Goal: Task Accomplishment & Management: Manage account settings

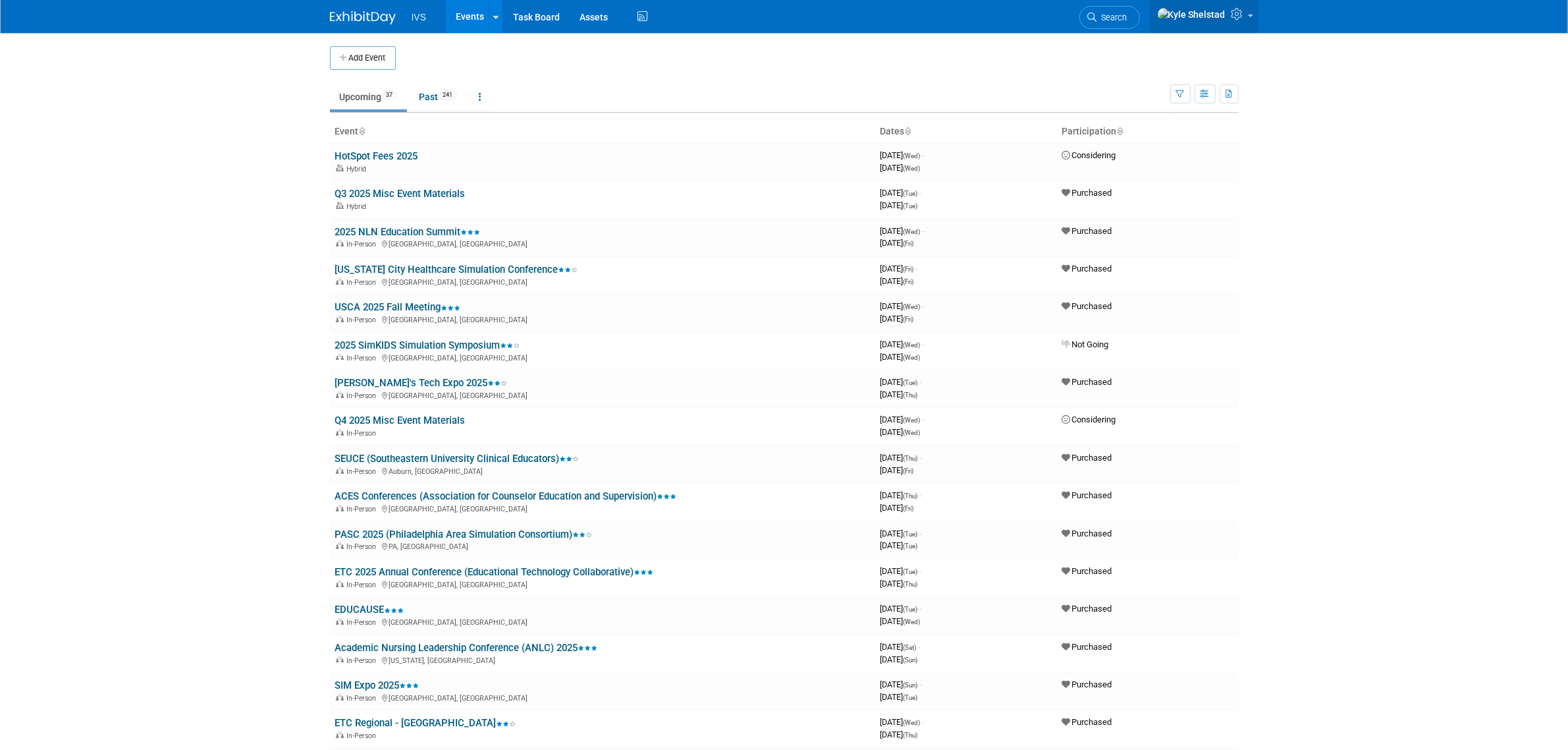
click at [1244, 5] on link at bounding box center [1204, 16] width 109 height 33
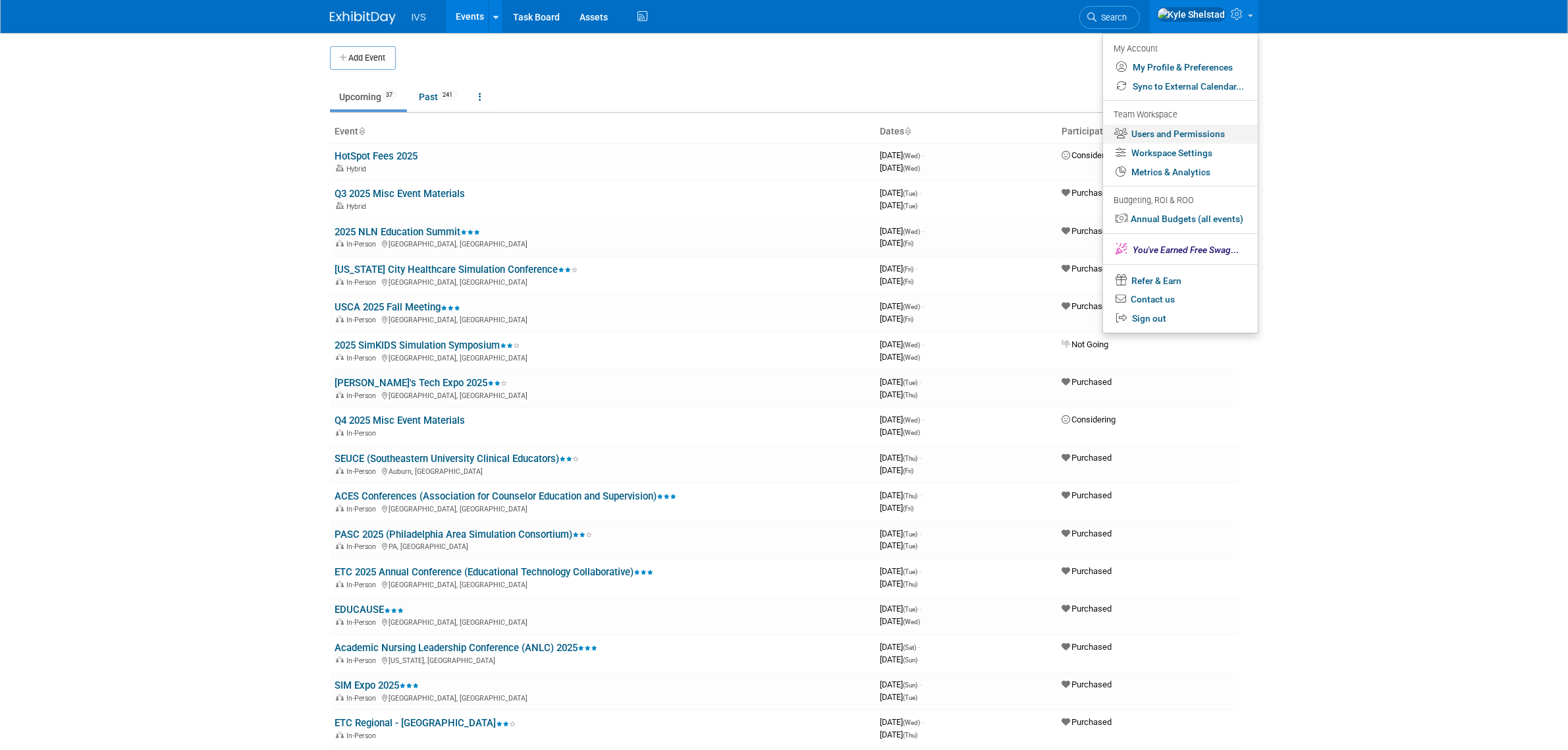
click at [1212, 133] on link "Users and Permissions" at bounding box center [1180, 133] width 155 height 19
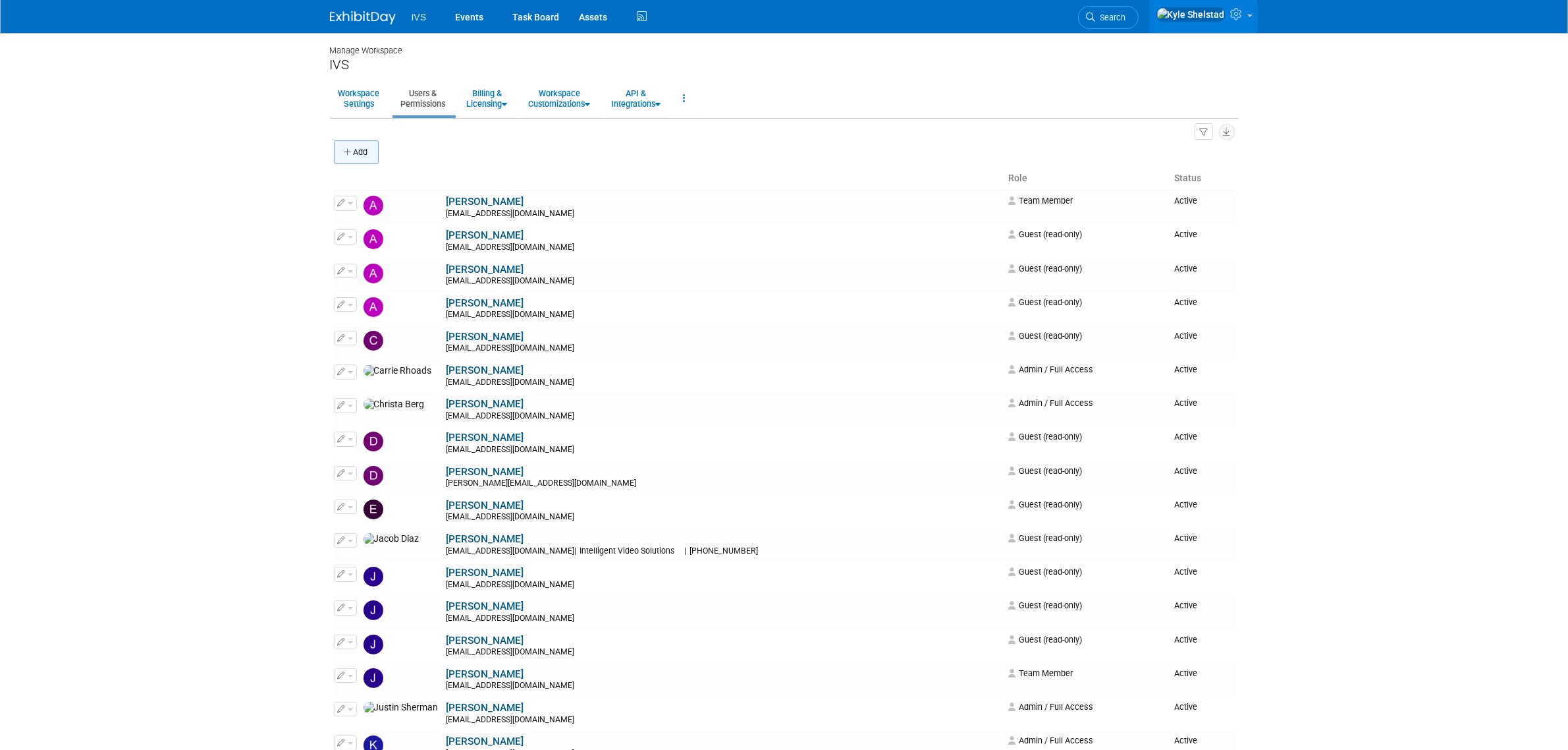
click at [354, 143] on button "Add" at bounding box center [356, 152] width 44 height 23
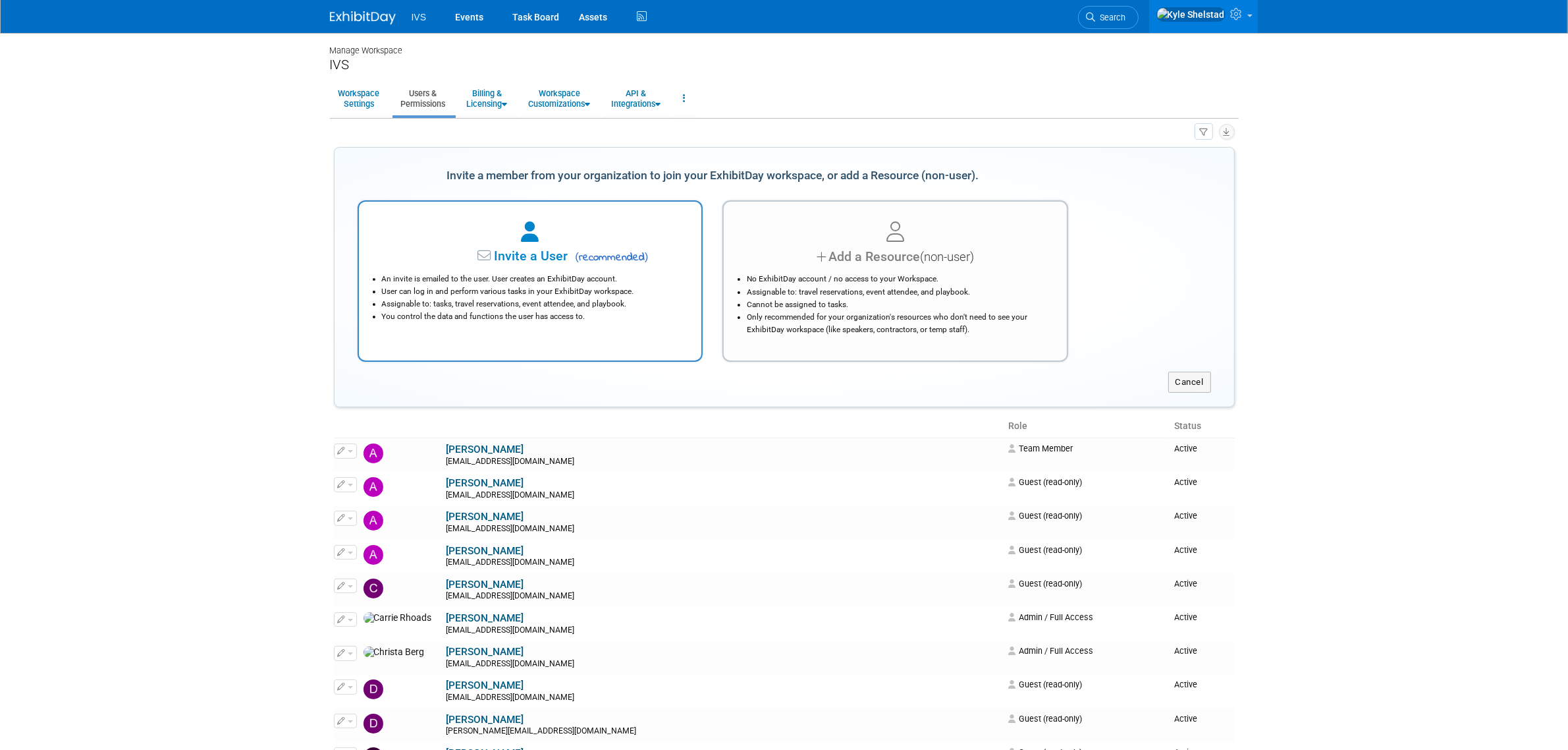
click at [581, 305] on li "Assignable to: tasks, travel reservations, event attendee, and playbook." at bounding box center [533, 304] width 304 height 13
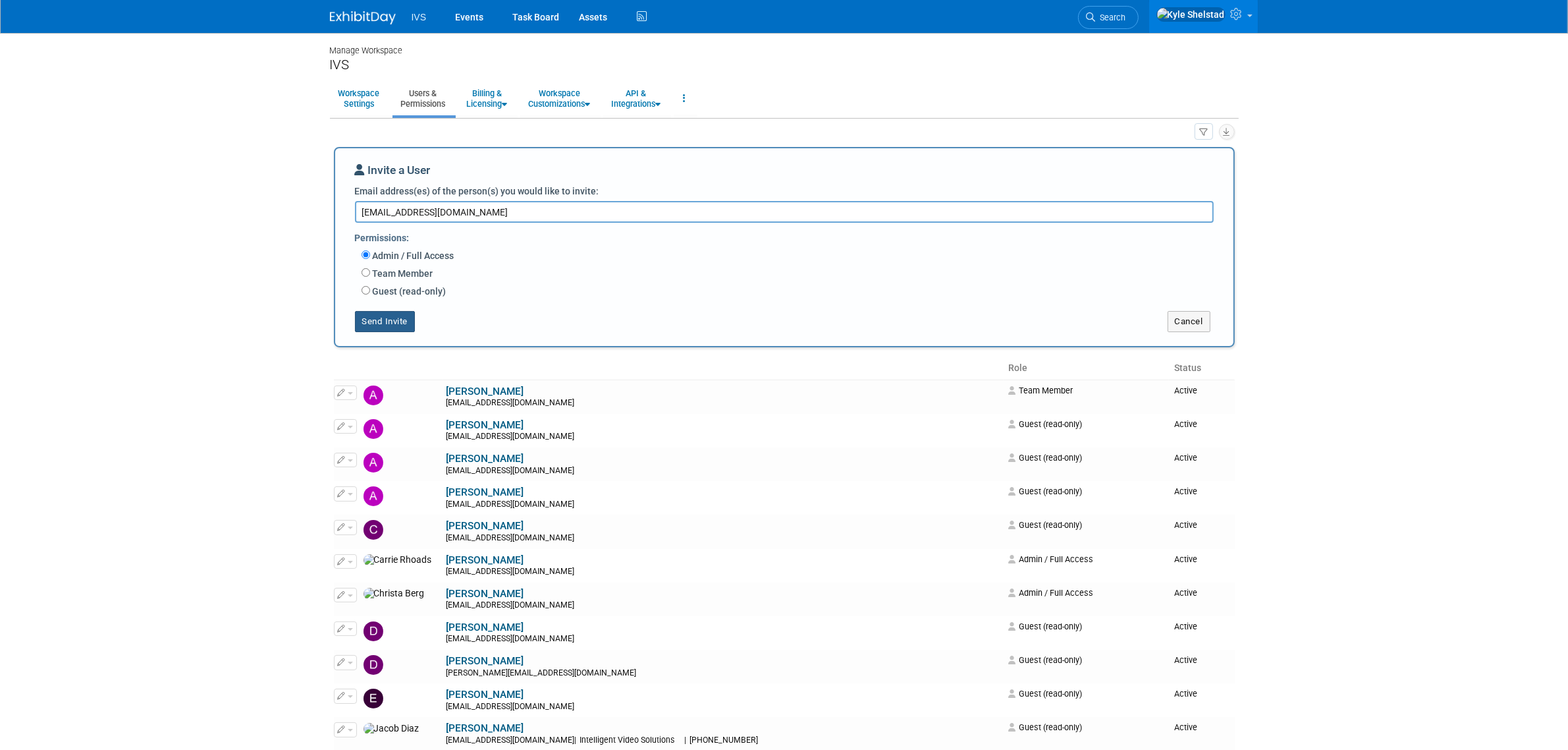
type textarea "kwroblewski@ipivs.com"
click at [389, 327] on button "Send Invite" at bounding box center [385, 321] width 60 height 21
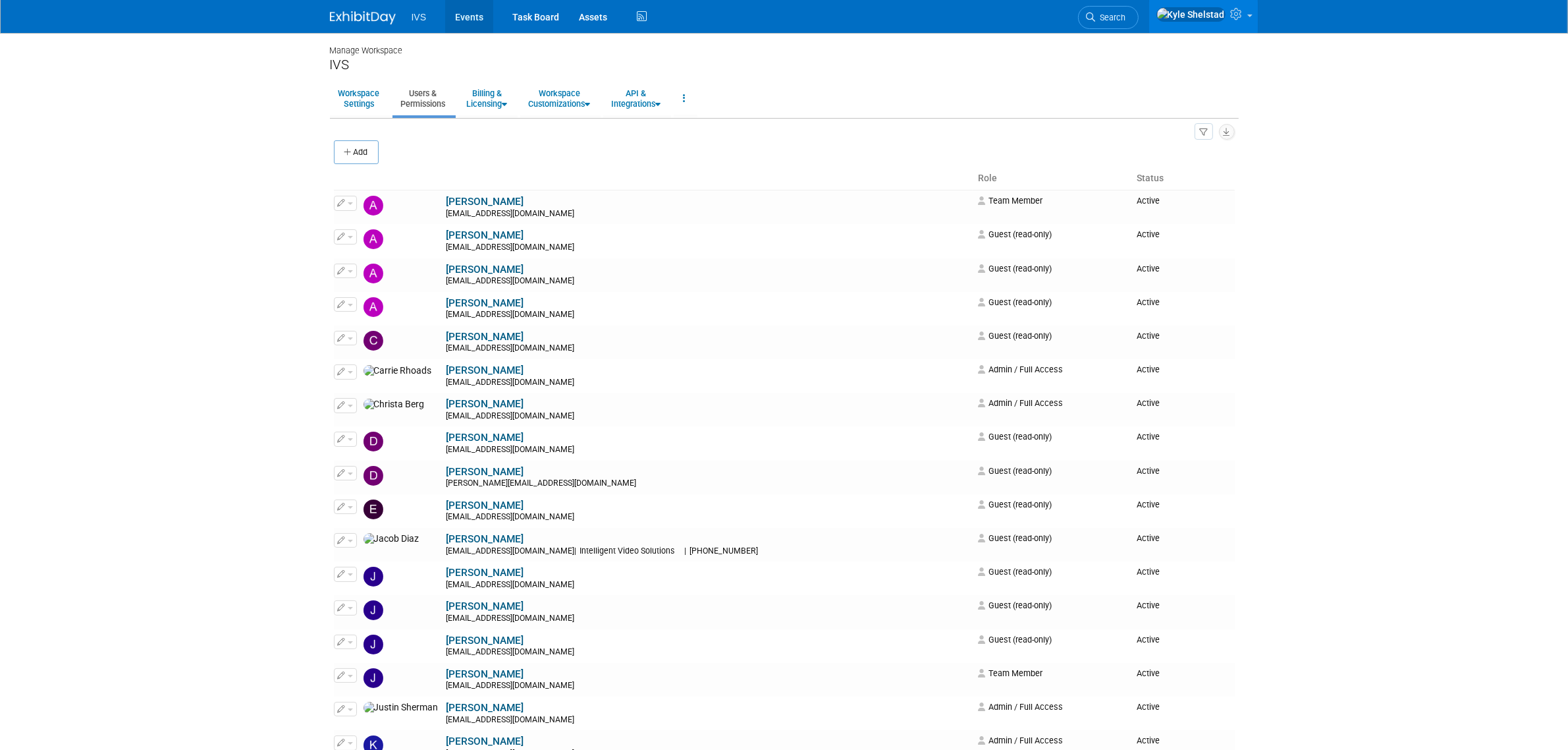
click at [468, 18] on link "Events" at bounding box center [469, 16] width 48 height 33
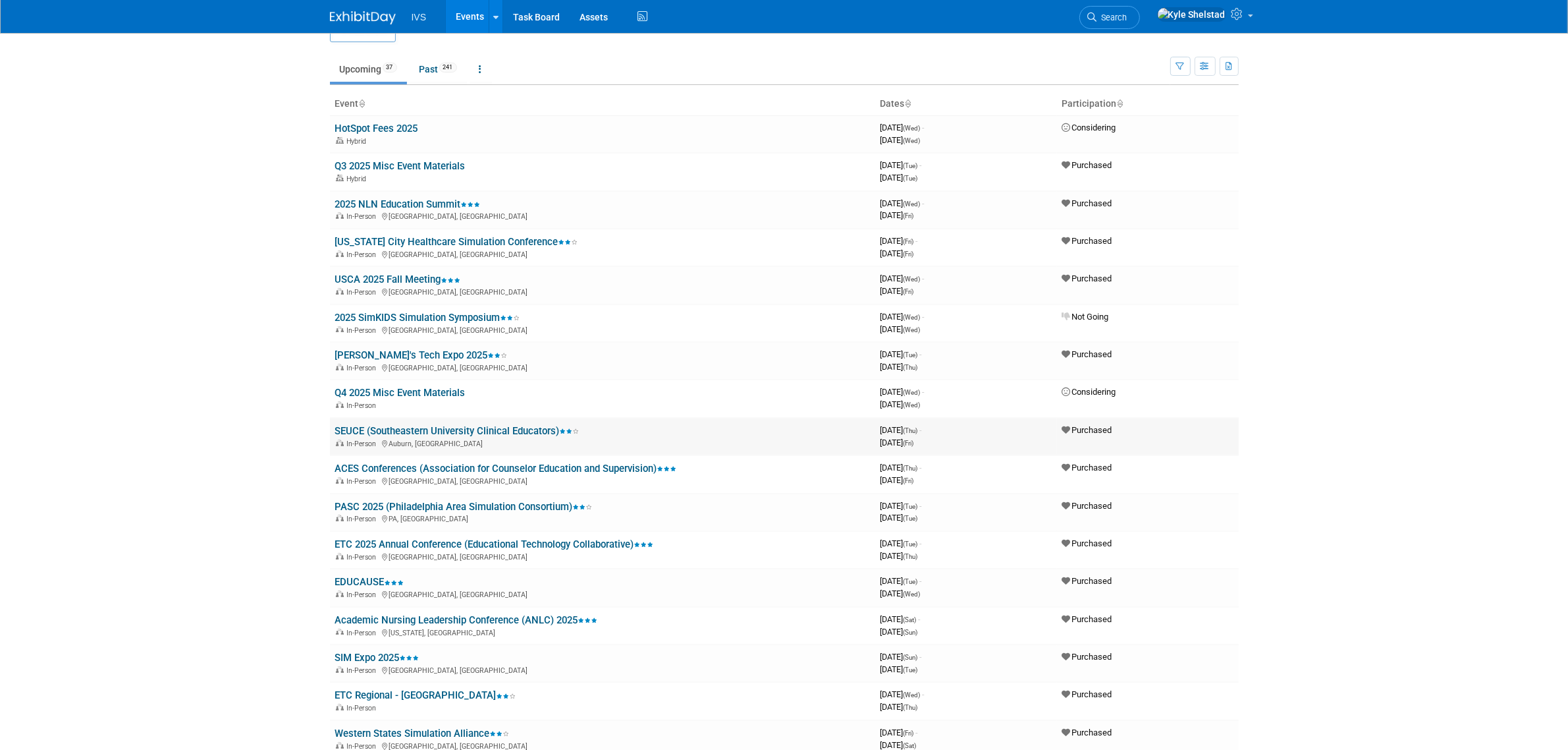
scroll to position [55, 0]
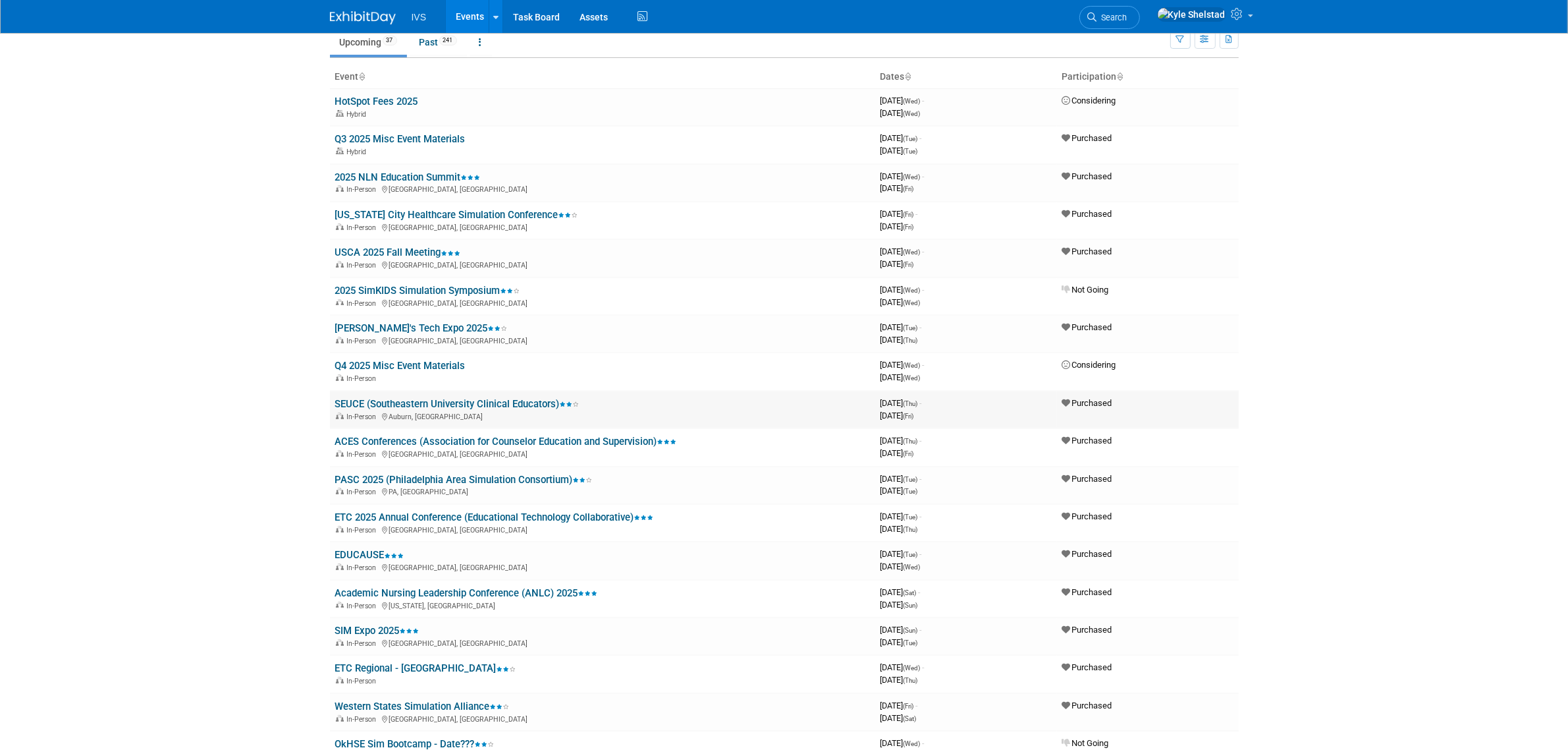
click at [422, 400] on link "SEUCE (Southeastern University Clinical Educators)" at bounding box center [457, 404] width 244 height 12
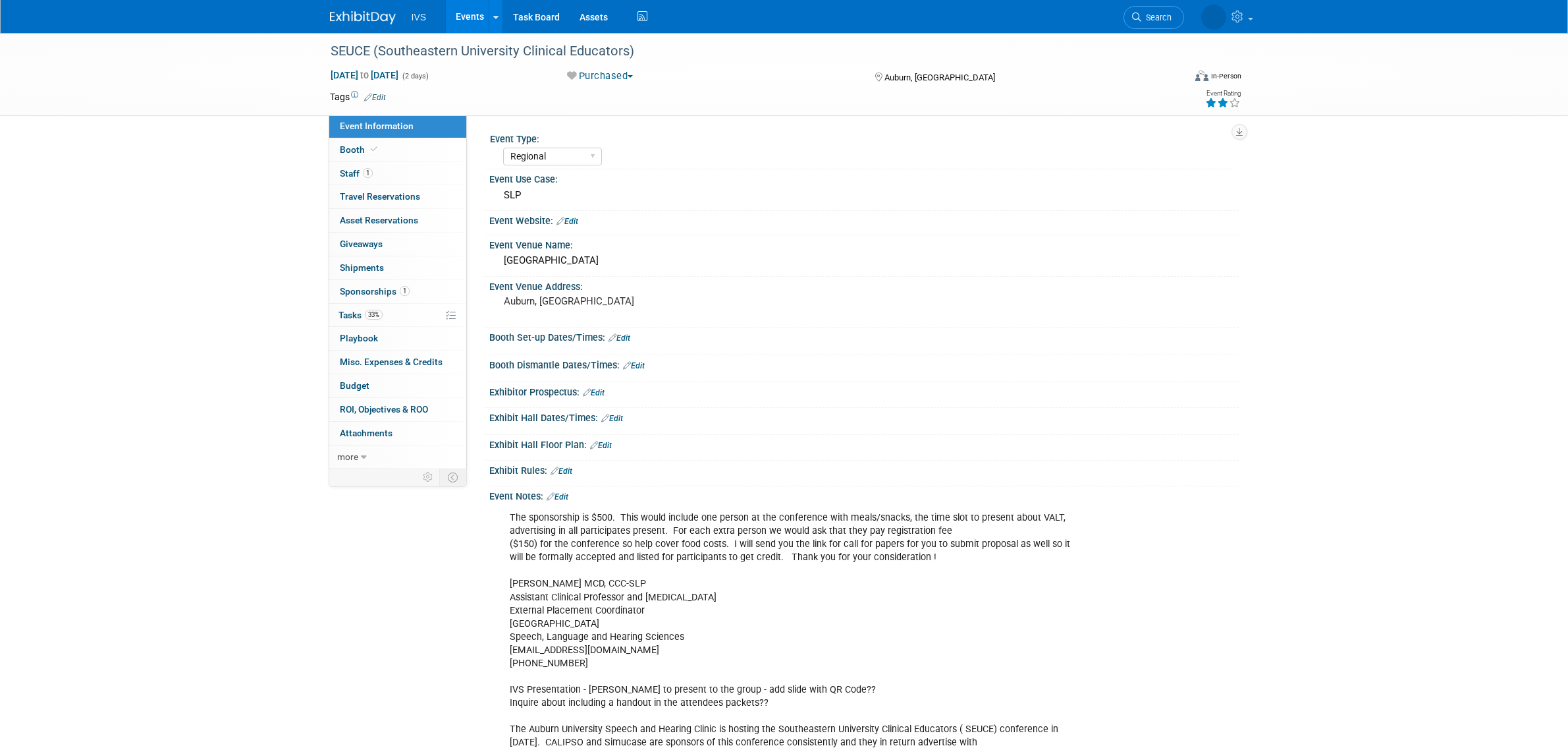
select select "Regional"
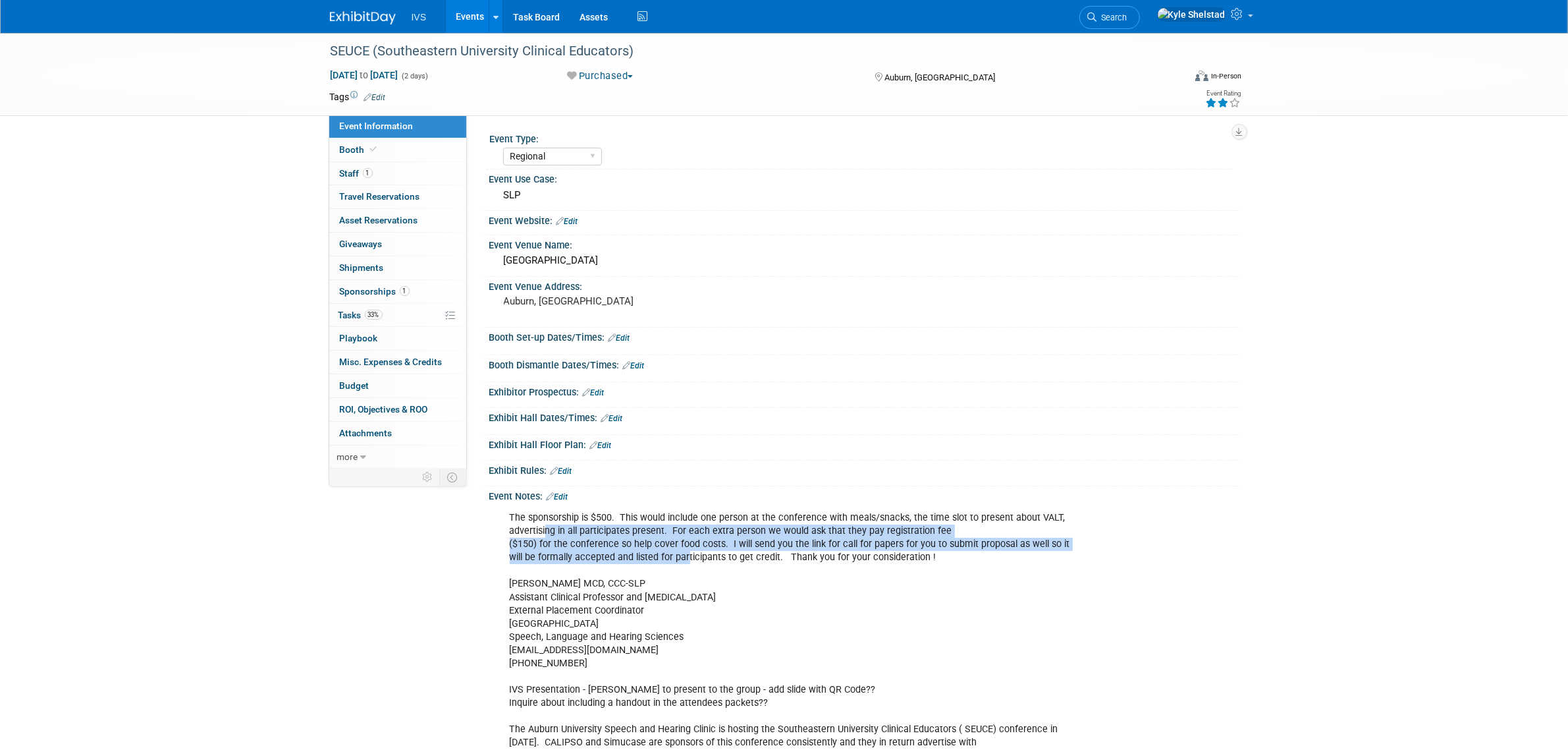
drag, startPoint x: 544, startPoint y: 526, endPoint x: 709, endPoint y: 562, distance: 168.9
click at [704, 561] on div "The sponsorship is $500. This would include one person at the conference with m…" at bounding box center [797, 650] width 594 height 291
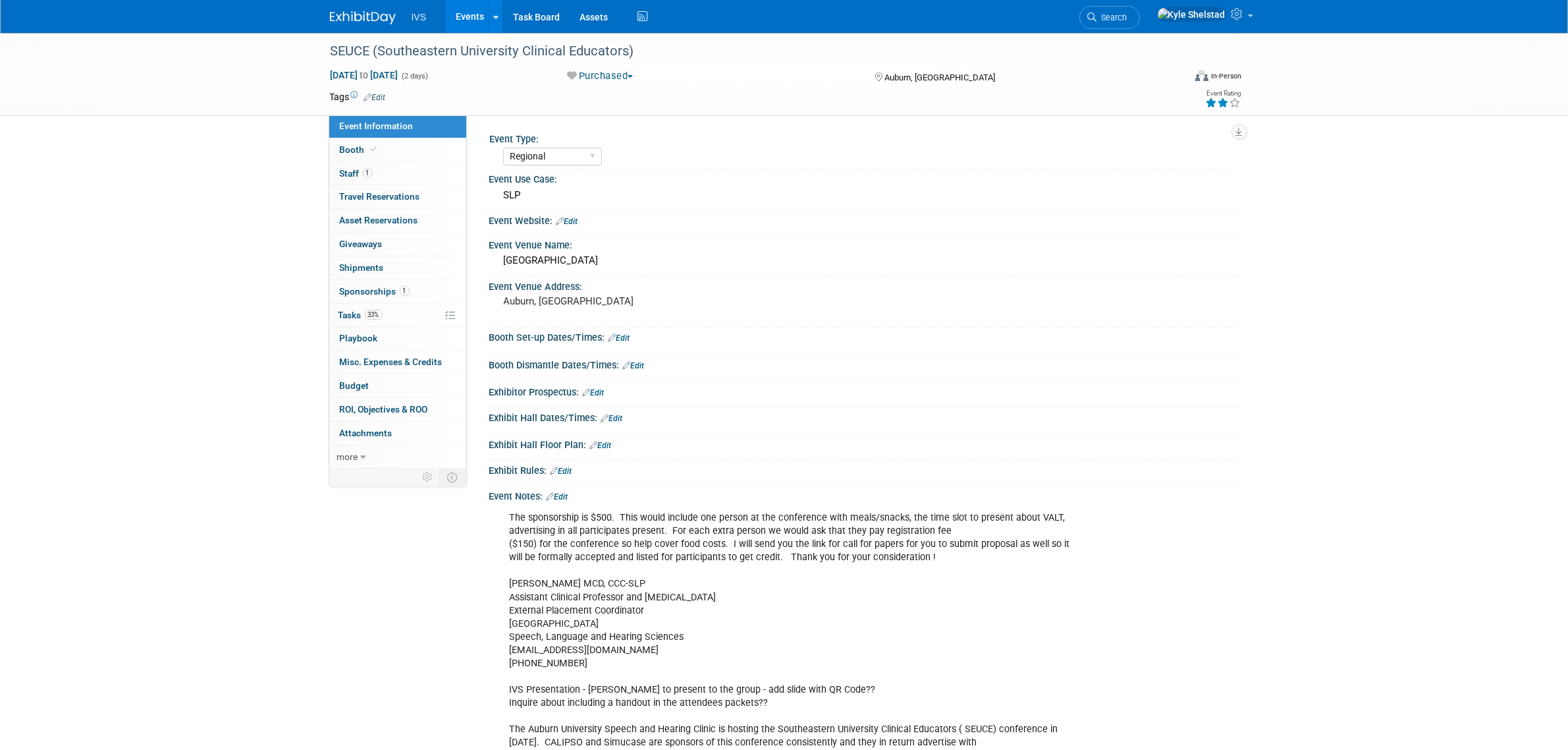
click at [709, 562] on div "The sponsorship is $500. This would include one person at the conference with m…" at bounding box center [797, 650] width 594 height 291
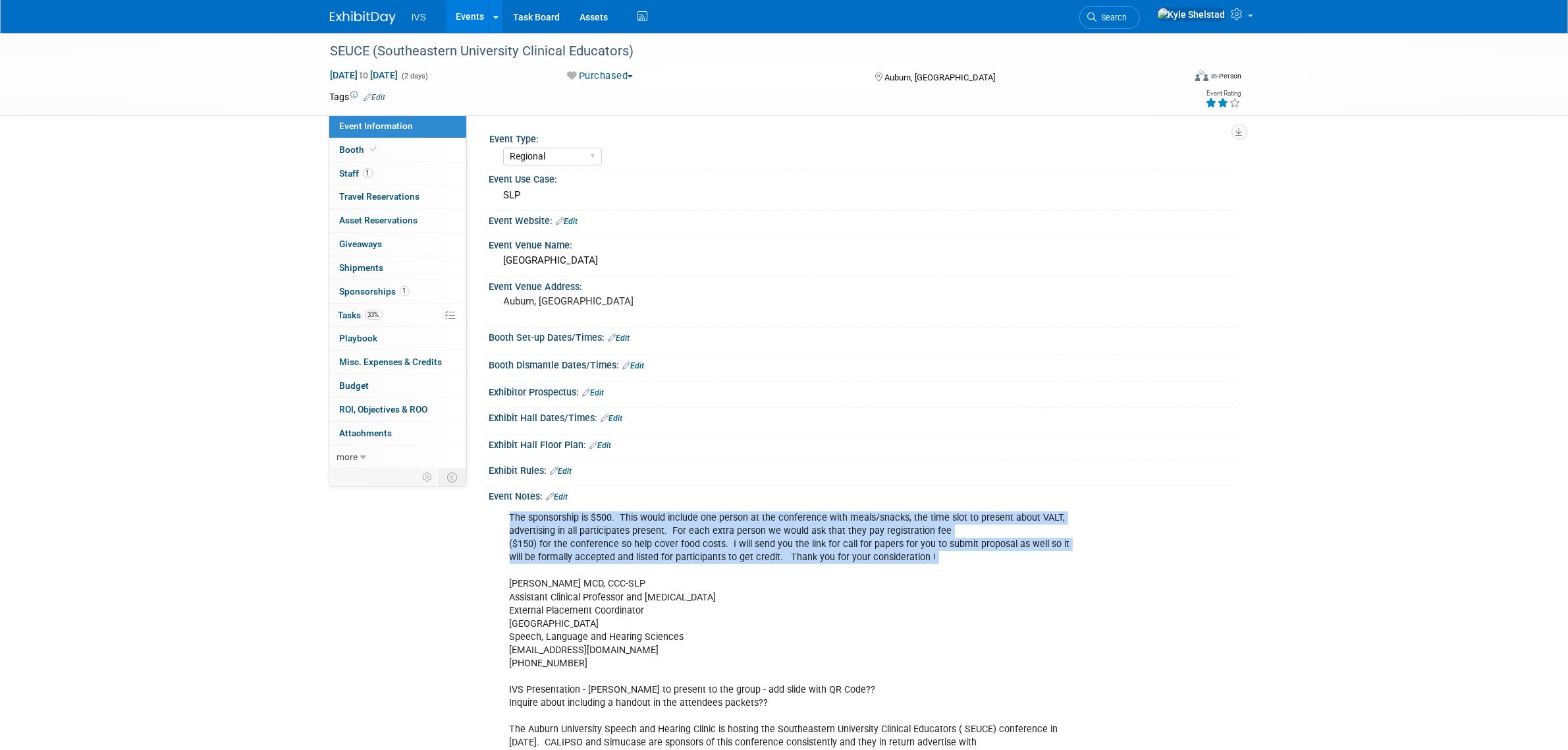
drag, startPoint x: 550, startPoint y: 499, endPoint x: 934, endPoint y: 580, distance: 392.4
click at [921, 578] on div "Event Notes: Edit The sponsorship is $500. This would include one person at the…" at bounding box center [860, 643] width 755 height 315
drag, startPoint x: 934, startPoint y: 580, endPoint x: 902, endPoint y: 578, distance: 32.1
click at [934, 580] on div "The sponsorship is $500. This would include one person at the conference with m…" at bounding box center [797, 650] width 594 height 291
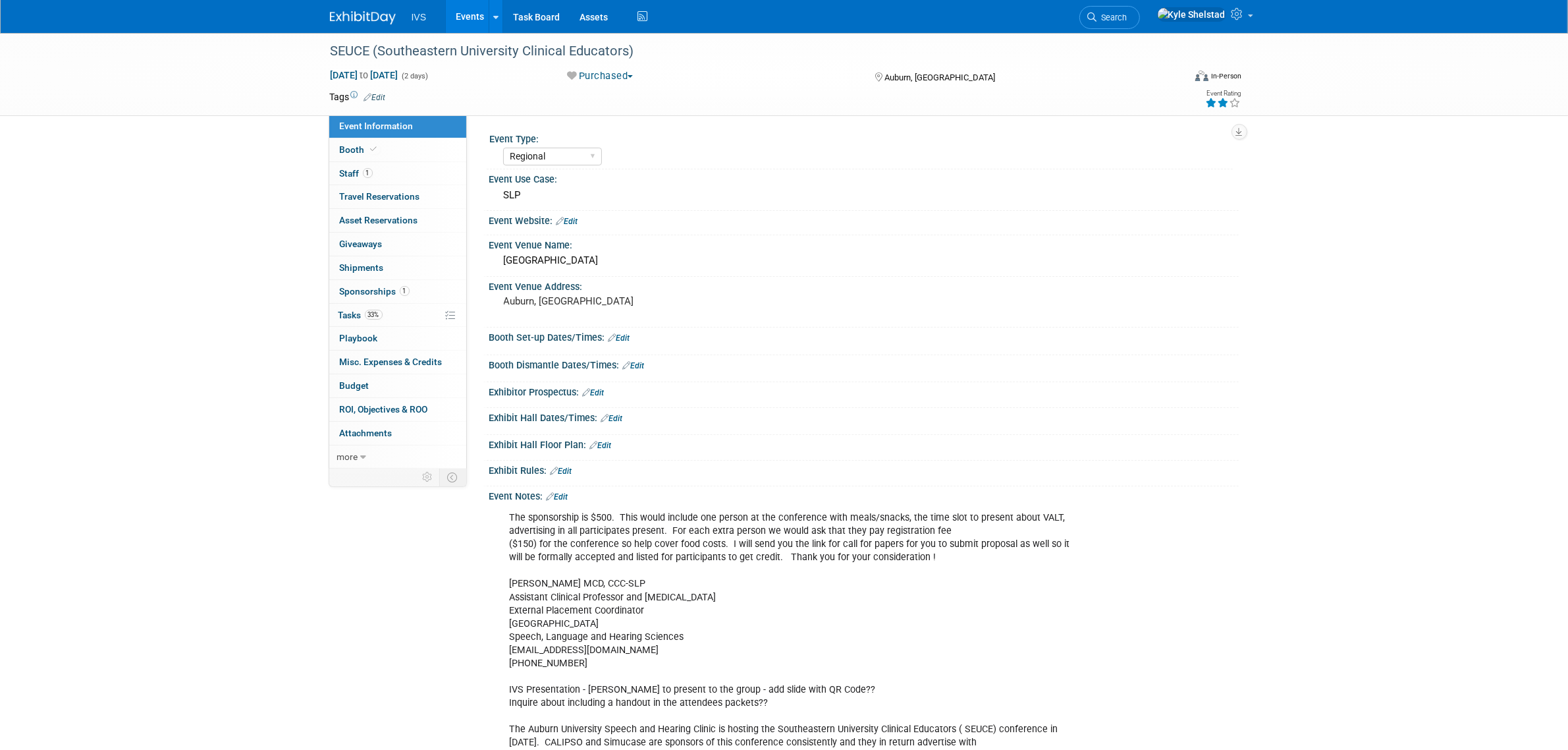
drag, startPoint x: 685, startPoint y: 540, endPoint x: 821, endPoint y: 594, distance: 146.3
click at [821, 593] on div "The sponsorship is $500. This would include one person at the conference with m…" at bounding box center [797, 650] width 594 height 291
click at [821, 594] on div "The sponsorship is $500. This would include one person at the conference with m…" at bounding box center [797, 650] width 594 height 291
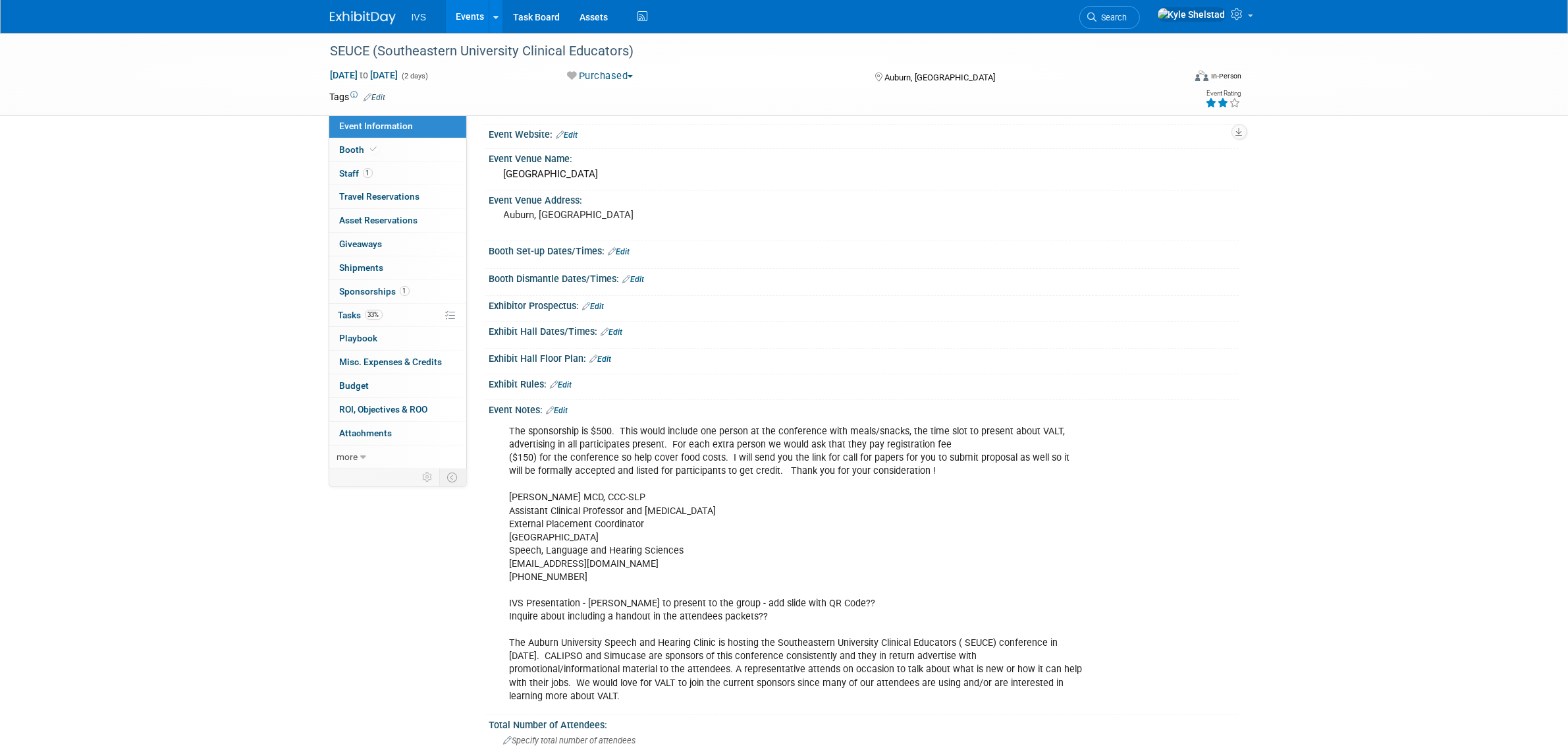
scroll to position [109, 0]
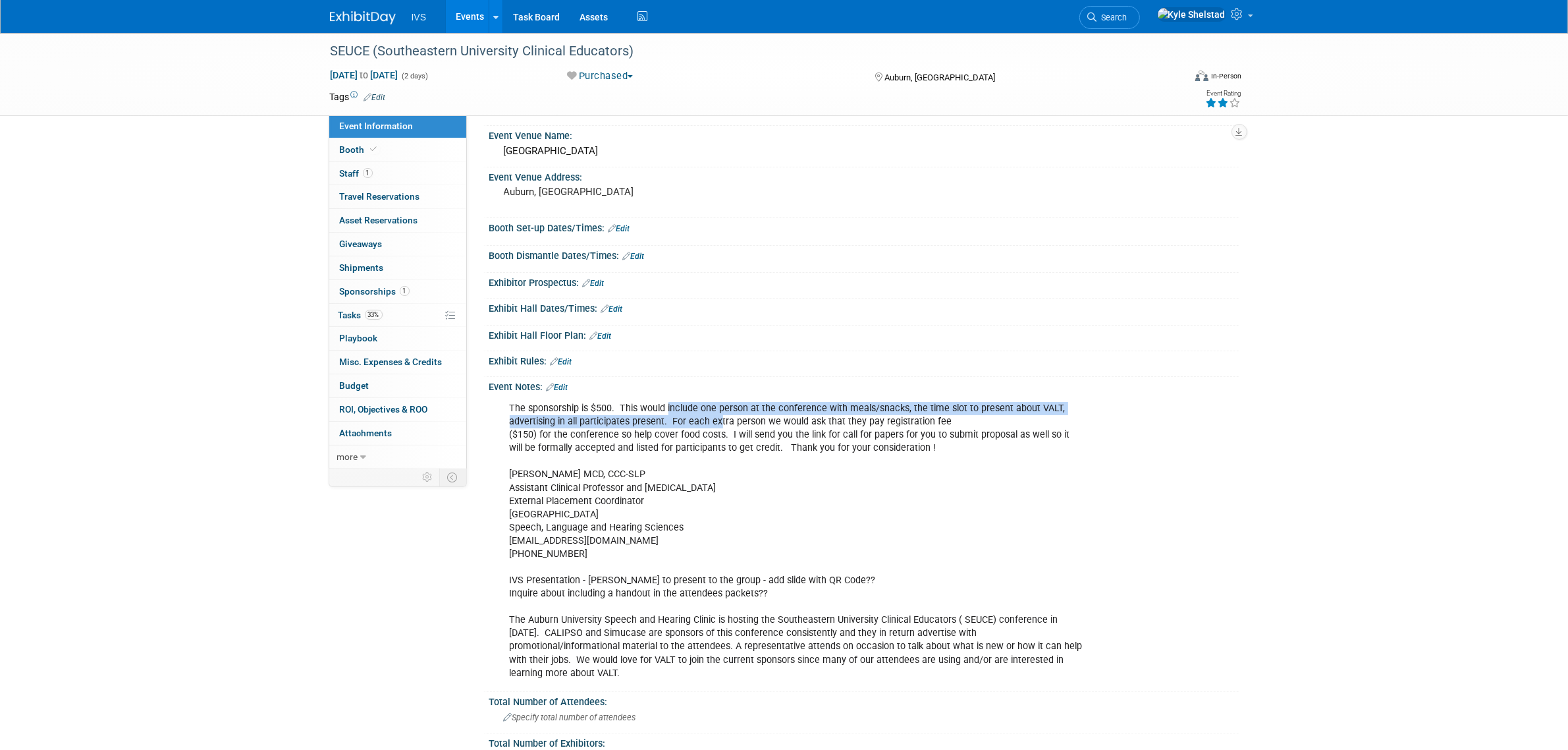
drag, startPoint x: 666, startPoint y: 409, endPoint x: 746, endPoint y: 419, distance: 80.6
click at [735, 417] on div "The sponsorship is $500. This would include one person at the conference with m…" at bounding box center [797, 540] width 594 height 291
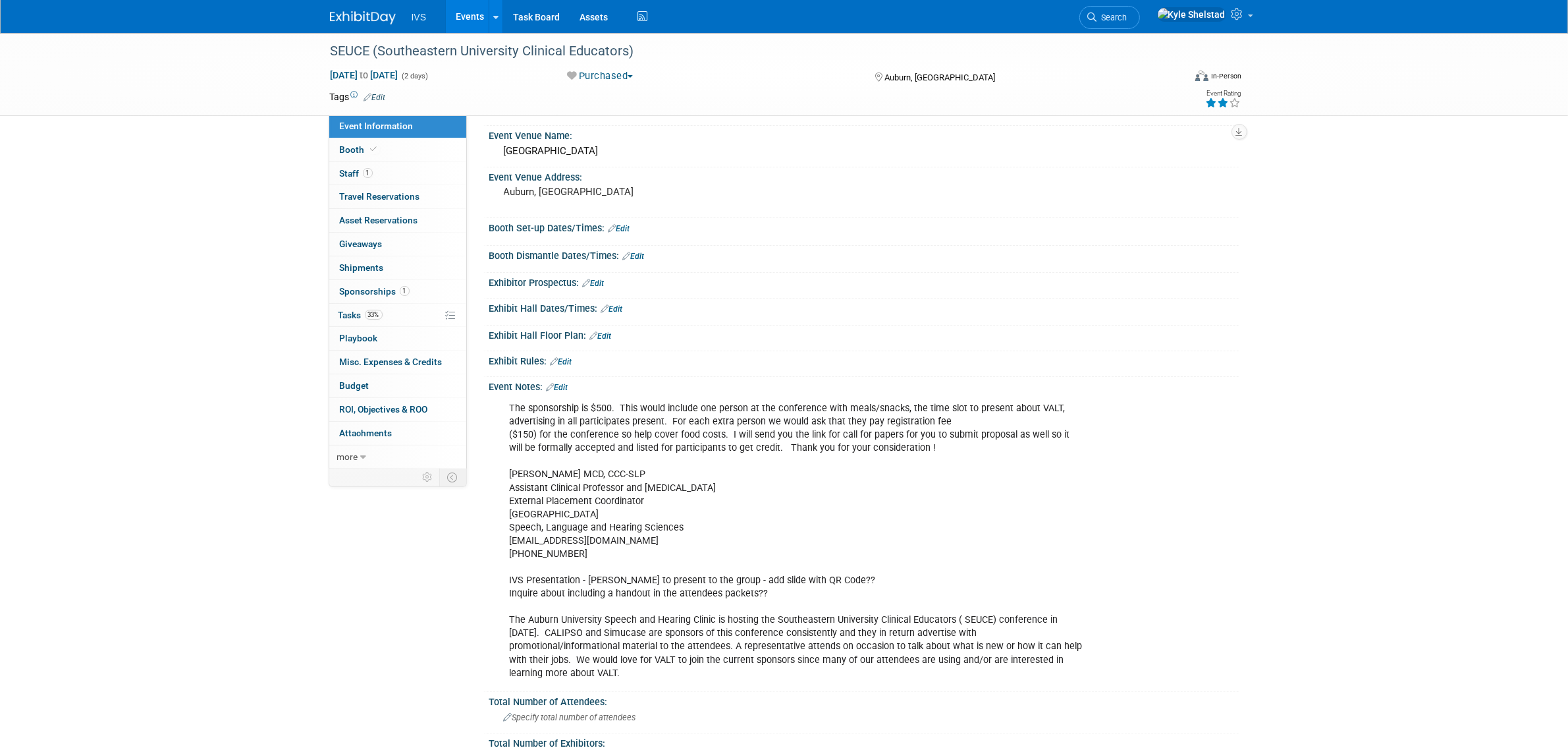
click at [755, 419] on div "The sponsorship is $500. This would include one person at the conference with m…" at bounding box center [797, 540] width 594 height 291
drag, startPoint x: 664, startPoint y: 430, endPoint x: 1005, endPoint y: 450, distance: 341.6
click at [999, 448] on div "The sponsorship is $500. This would include one person at the conference with m…" at bounding box center [797, 540] width 594 height 291
click at [1005, 450] on div "The sponsorship is $500. This would include one person at the conference with m…" at bounding box center [797, 540] width 594 height 291
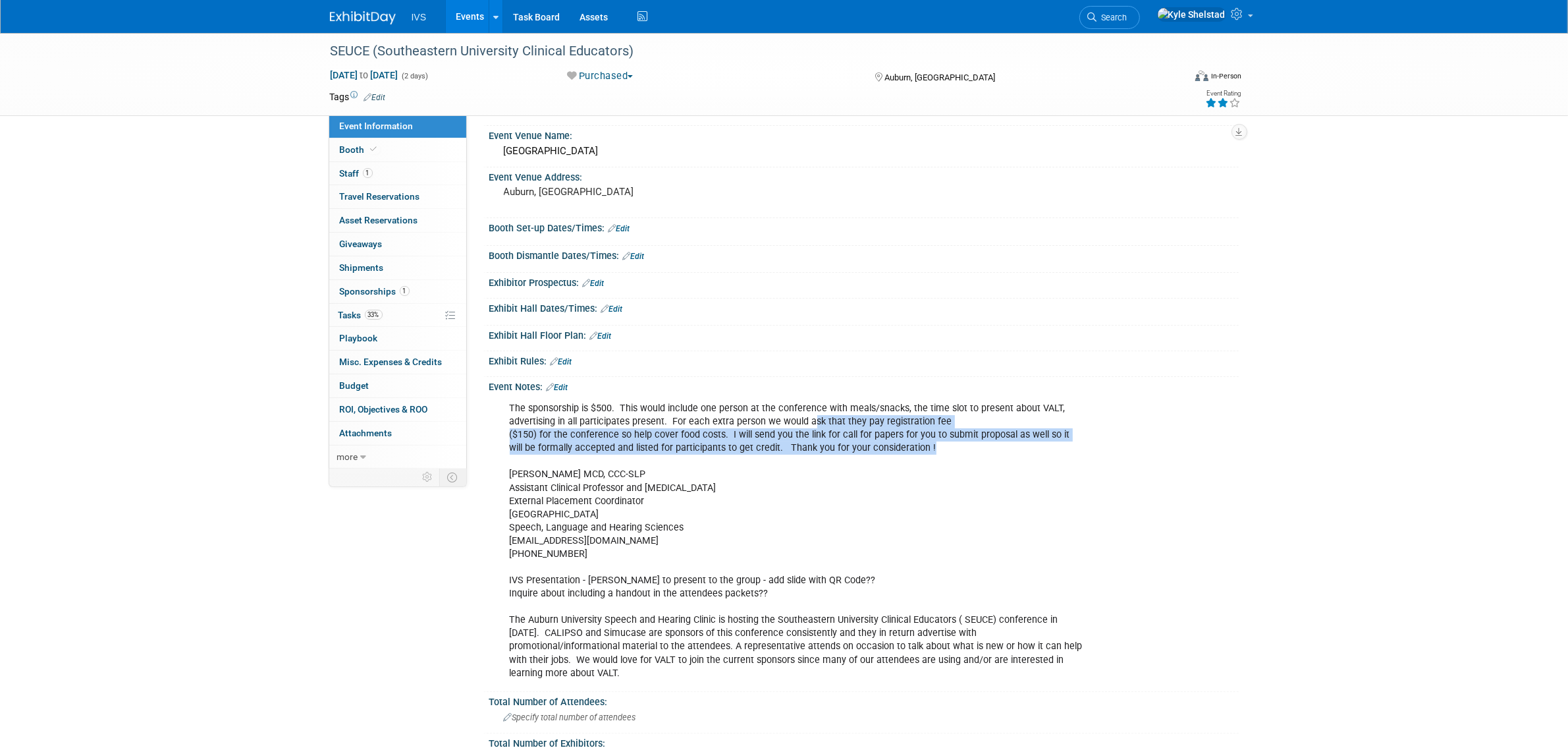
drag, startPoint x: 808, startPoint y: 425, endPoint x: 1005, endPoint y: 459, distance: 199.9
click at [1005, 459] on div "The sponsorship is $500. This would include one person at the conference with m…" at bounding box center [797, 540] width 594 height 291
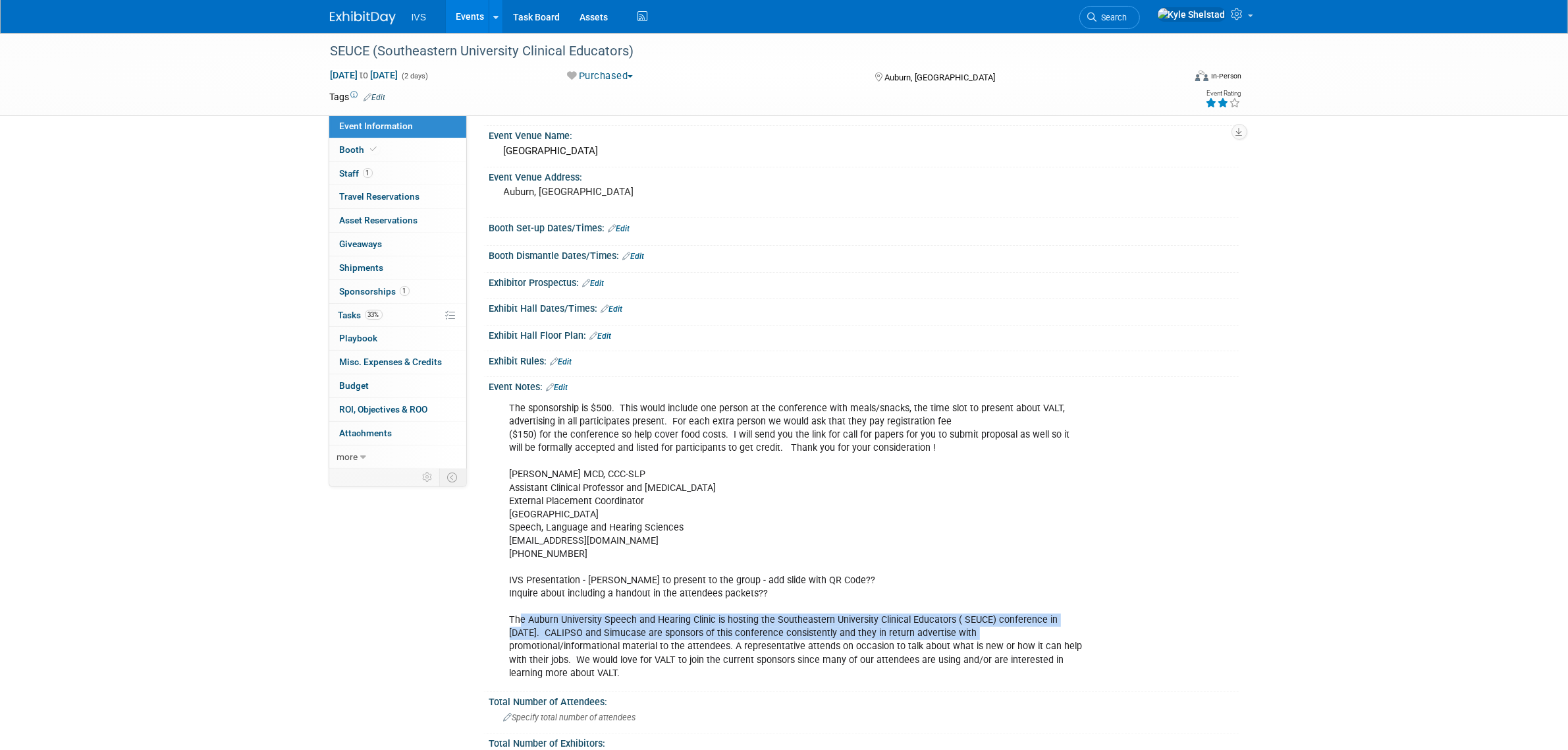
drag, startPoint x: 664, startPoint y: 617, endPoint x: 957, endPoint y: 633, distance: 293.4
click at [946, 633] on div "The sponsorship is $500. This would include one person at the conference with m…" at bounding box center [797, 540] width 594 height 291
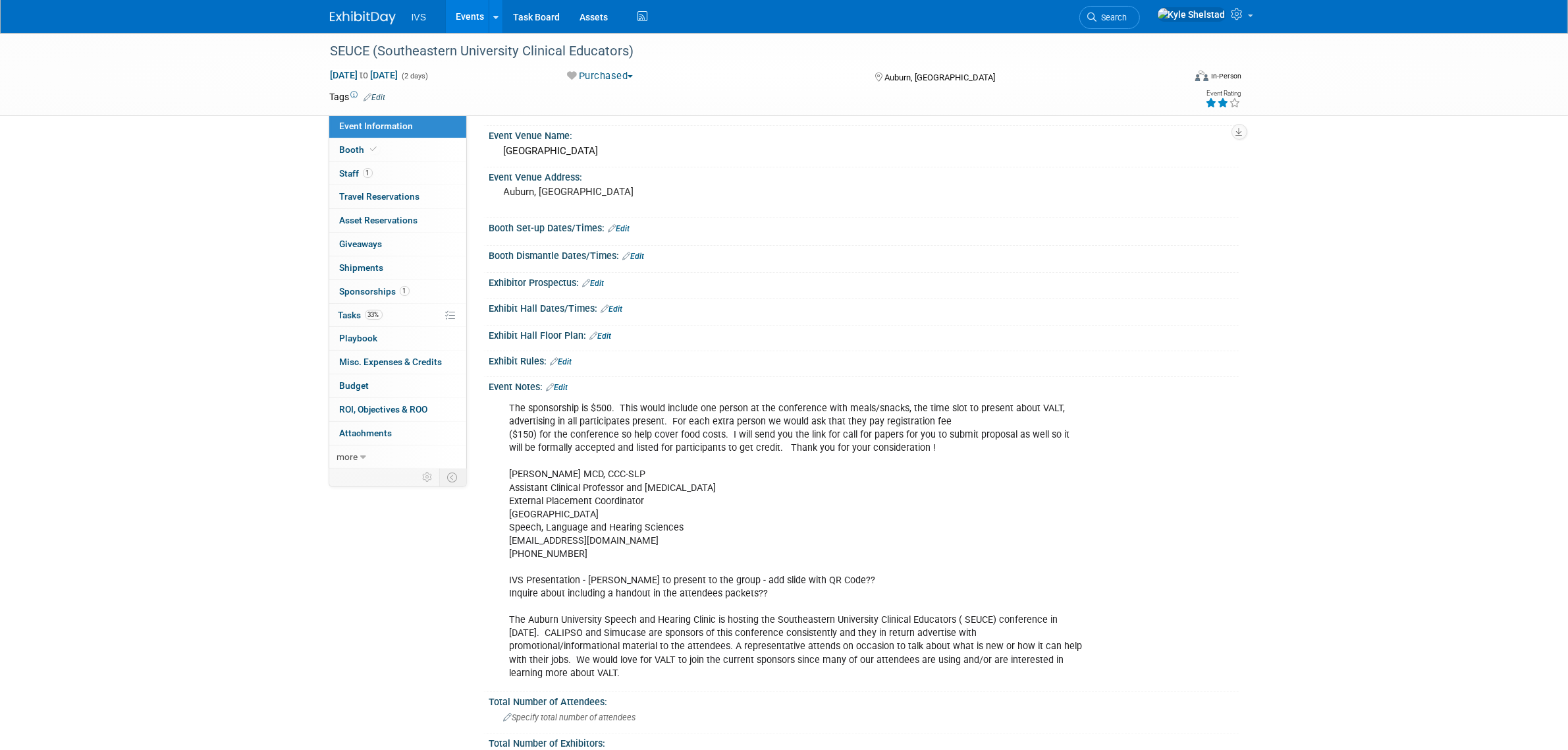
click at [957, 633] on div "The sponsorship is $500. This would include one person at the conference with m…" at bounding box center [797, 540] width 594 height 291
